Goal: Information Seeking & Learning: Learn about a topic

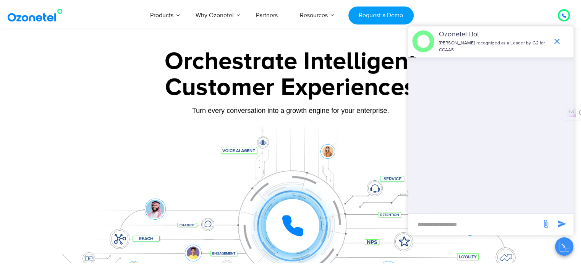
scroll to position [111, 0]
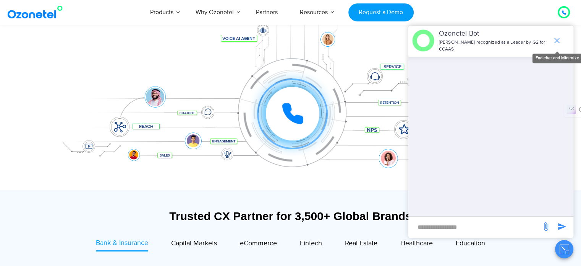
click at [555, 42] on icon "end chat or minimize" at bounding box center [556, 40] width 5 height 5
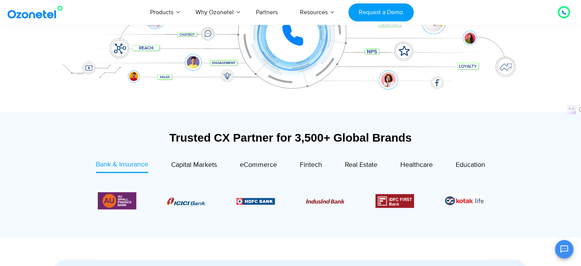
scroll to position [191, 0]
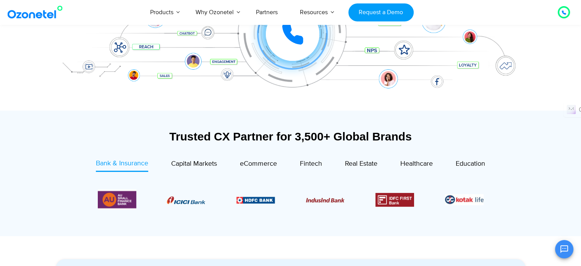
click at [301, 45] on icon at bounding box center [292, 34] width 23 height 23
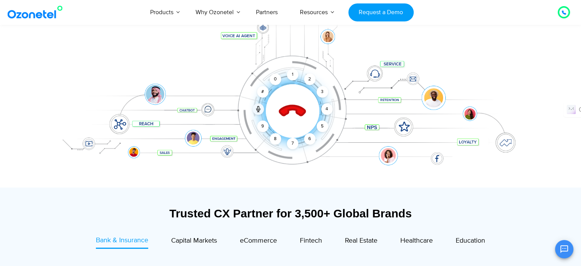
scroll to position [113, 0]
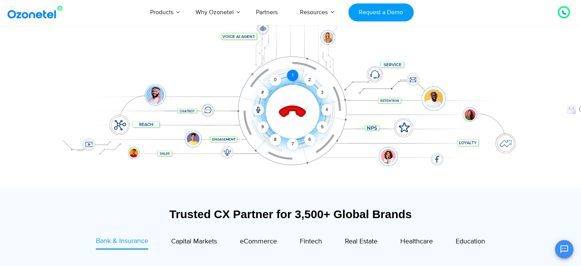
click at [290, 76] on div "1" at bounding box center [292, 75] width 11 height 11
click at [323, 97] on div "3" at bounding box center [321, 92] width 11 height 11
click at [326, 106] on div "4" at bounding box center [326, 109] width 11 height 11
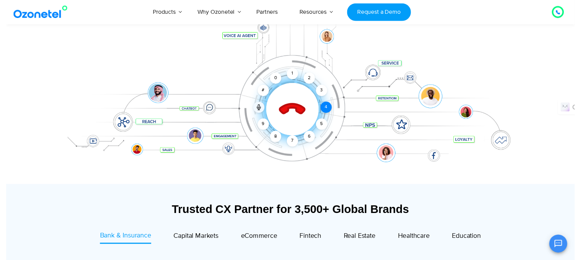
scroll to position [53, 0]
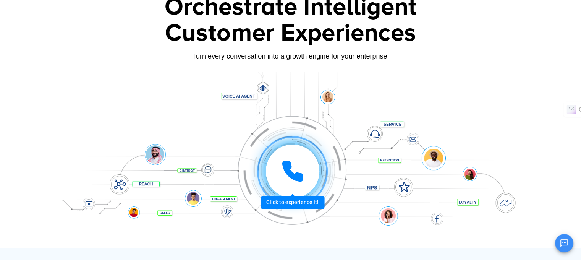
click at [272, 182] on div at bounding box center [292, 170] width 53 height 53
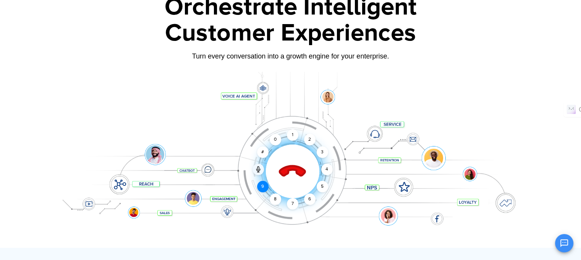
click at [261, 186] on div "9" at bounding box center [262, 186] width 11 height 11
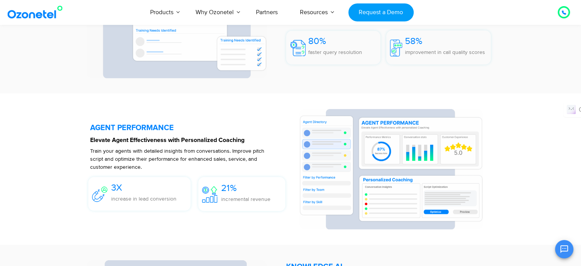
scroll to position [1398, 0]
drag, startPoint x: 87, startPoint y: 132, endPoint x: 177, endPoint y: 125, distance: 90.5
click at [177, 124] on div "AGENT PERFORMANCE Elevate Agent Effectiveness with Personalized Coaching Train …" at bounding box center [191, 168] width 217 height 120
copy h5 "AGENT PERFORMANCE"
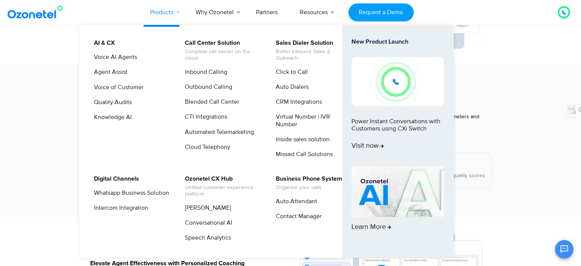
scroll to position [1263, 0]
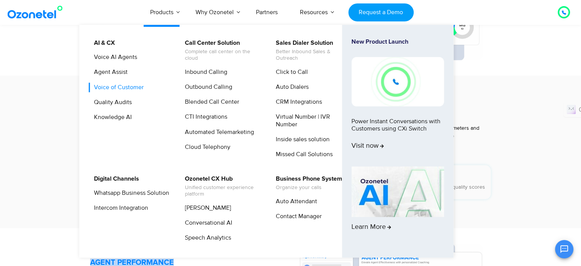
click at [112, 87] on link "Voice of Customer" at bounding box center [117, 88] width 56 height 10
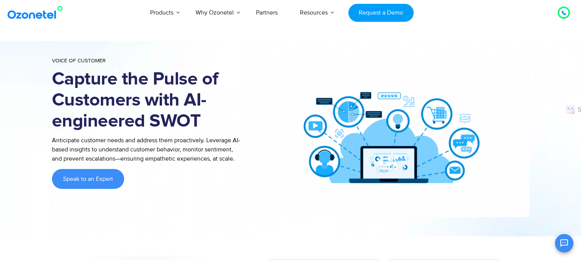
click at [113, 81] on link "Quality Audits" at bounding box center [101, 77] width 44 height 10
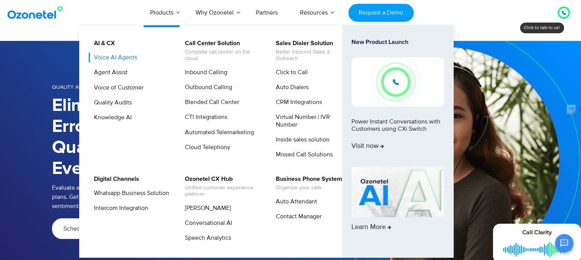
click at [113, 56] on link "Voice AI Agents" at bounding box center [113, 58] width 49 height 10
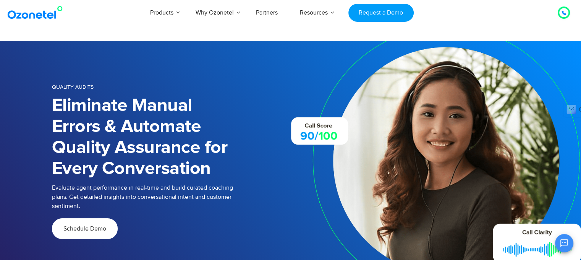
click at [32, 10] on img at bounding box center [37, 13] width 62 height 14
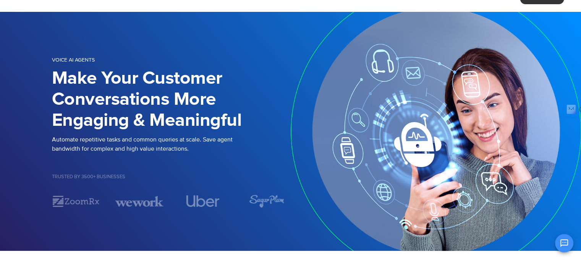
scroll to position [31, 0]
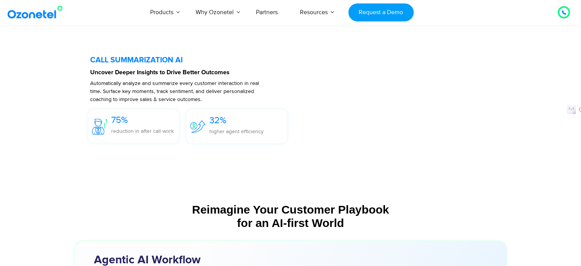
scroll to position [1588, 0]
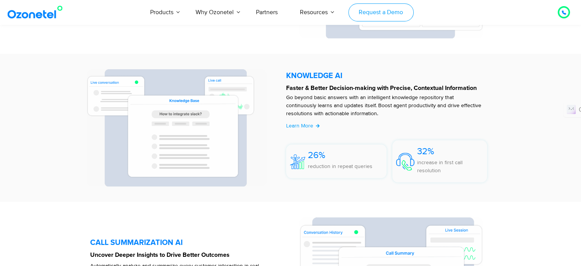
click at [375, 18] on link "Request a Demo" at bounding box center [380, 12] width 65 height 18
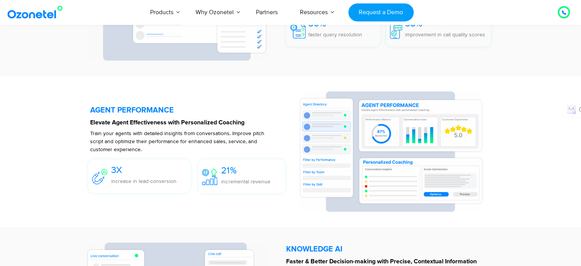
scroll to position [1397, 0]
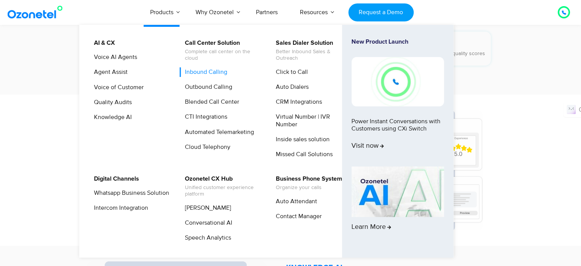
click at [209, 74] on link "Inbound Calling" at bounding box center [204, 72] width 49 height 10
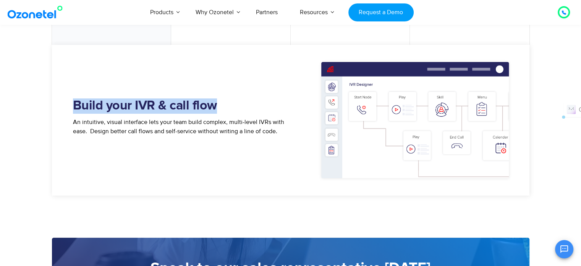
drag, startPoint x: 75, startPoint y: 104, endPoint x: 238, endPoint y: 100, distance: 163.6
click at [238, 100] on h2 "Build your IVR & call flow" at bounding box center [182, 105] width 218 height 15
copy h2 "Build your IVR & call flow"
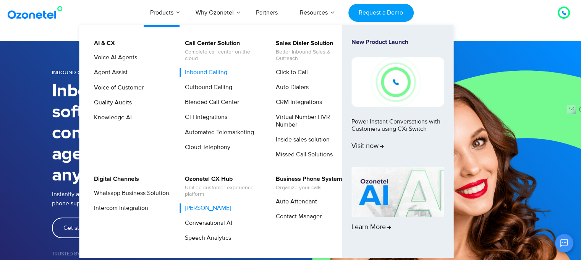
click at [209, 207] on link "[PERSON_NAME]" at bounding box center [206, 208] width 52 height 10
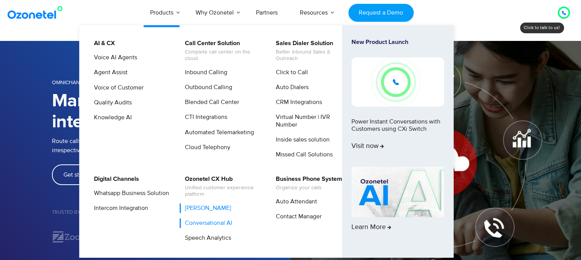
click at [207, 223] on link "Conversational AI" at bounding box center [206, 223] width 53 height 10
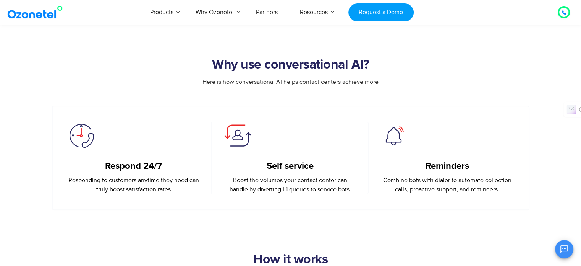
scroll to position [269, 0]
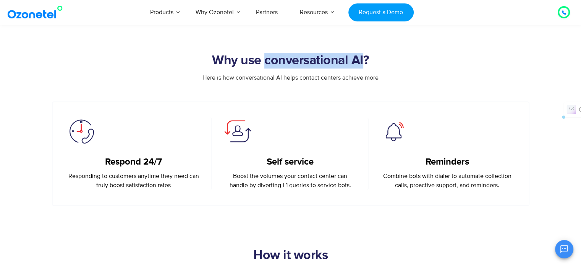
drag, startPoint x: 267, startPoint y: 61, endPoint x: 366, endPoint y: 60, distance: 98.6
click at [366, 60] on h2 "Why use conversational AI?" at bounding box center [291, 60] width 478 height 15
drag, startPoint x: 190, startPoint y: 59, endPoint x: 371, endPoint y: 67, distance: 182.1
click at [371, 67] on h2 "Why use conversational AI?" at bounding box center [291, 60] width 478 height 15
copy h2 "Why use conversational AI?"
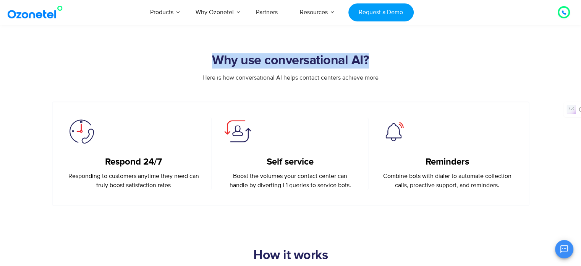
click at [56, 13] on img at bounding box center [37, 12] width 62 height 14
